Goal: Browse casually

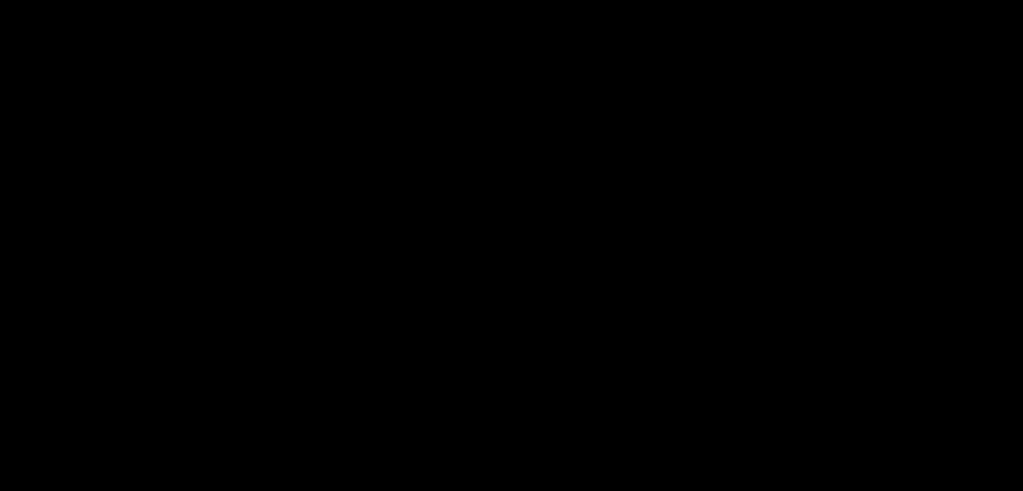
click at [718, 225] on div "Schematic lets developers implement monetization once — so GTM teams can contro…" at bounding box center [511, 225] width 607 height 48
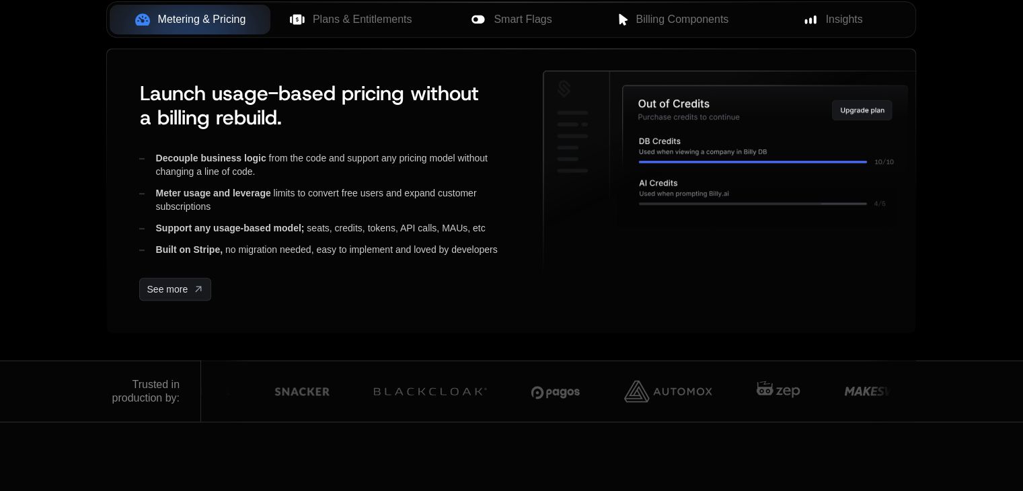
scroll to position [628, 0]
